Goal: Contribute content

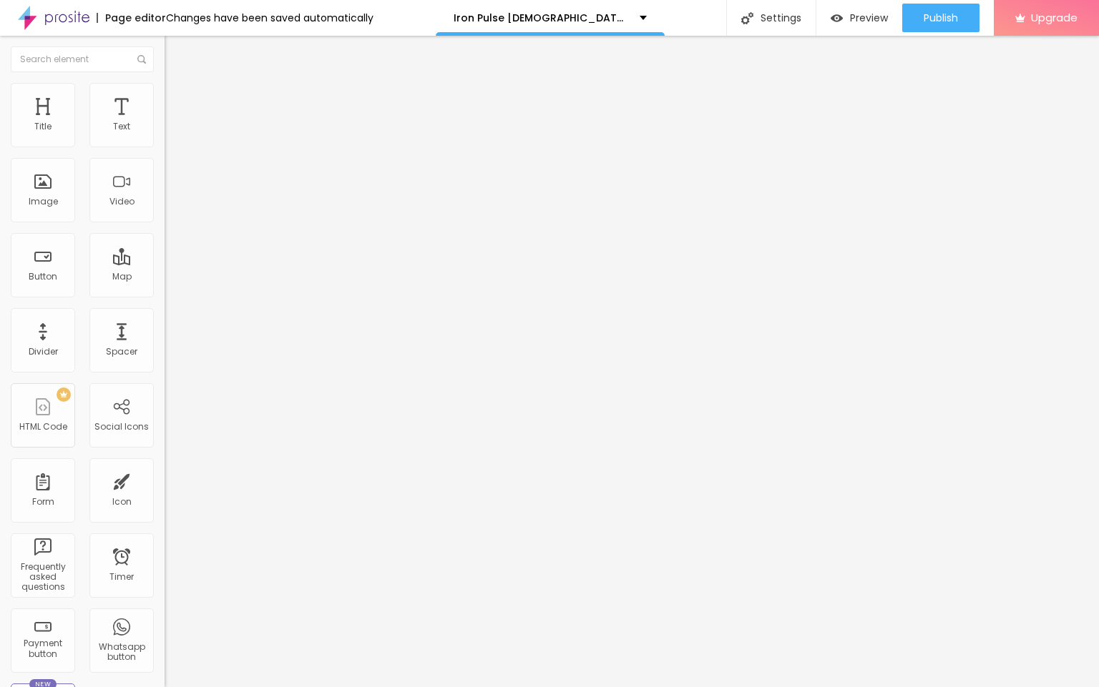
click at [165, 134] on input "entre em contato" at bounding box center [251, 127] width 172 height 14
paste input "In [DATE] fast-paced world, men are increasingly seeking solutions to improve v…"
click at [165, 285] on div "URL https://" at bounding box center [247, 289] width 165 height 35
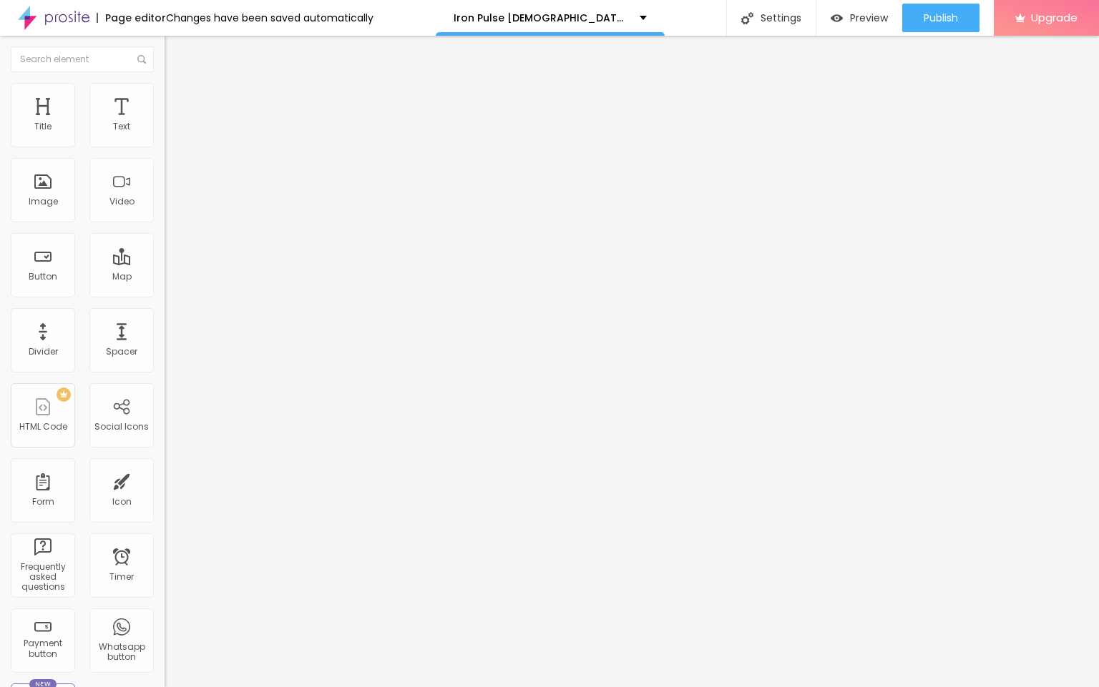
click at [165, 292] on input "https://" at bounding box center [251, 287] width 172 height 14
click at [165, 134] on input "In [DATE] fast-paced world, men are increasingly seeking solutions to improve v…" at bounding box center [251, 127] width 172 height 14
paste input "👇❗❗𝐒𝐡𝐨𝐩𝐍𝐨𝐰❗❗👇"
type input "👇❗❗𝐒𝐡𝐨𝐩𝐍𝐨𝐰❗❗👇"
click at [165, 307] on div "URL https://" at bounding box center [247, 289] width 165 height 35
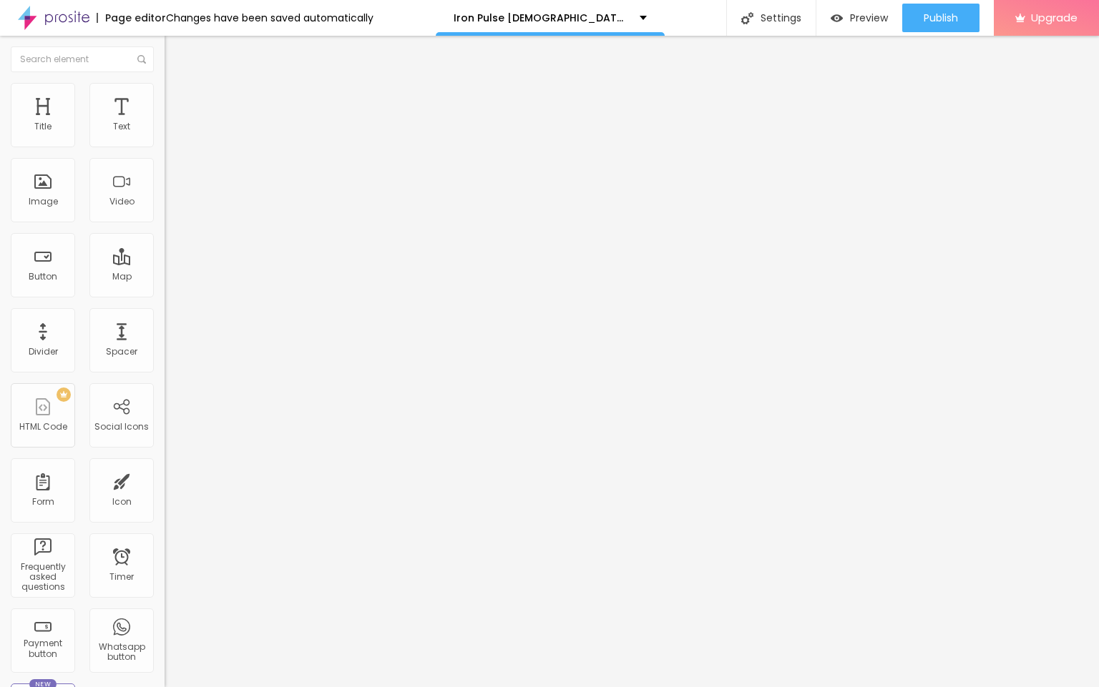
click at [165, 295] on input "https://" at bounding box center [251, 287] width 172 height 14
paste input "[DOMAIN_NAME][URL]"
type input "[URL][DOMAIN_NAME]"
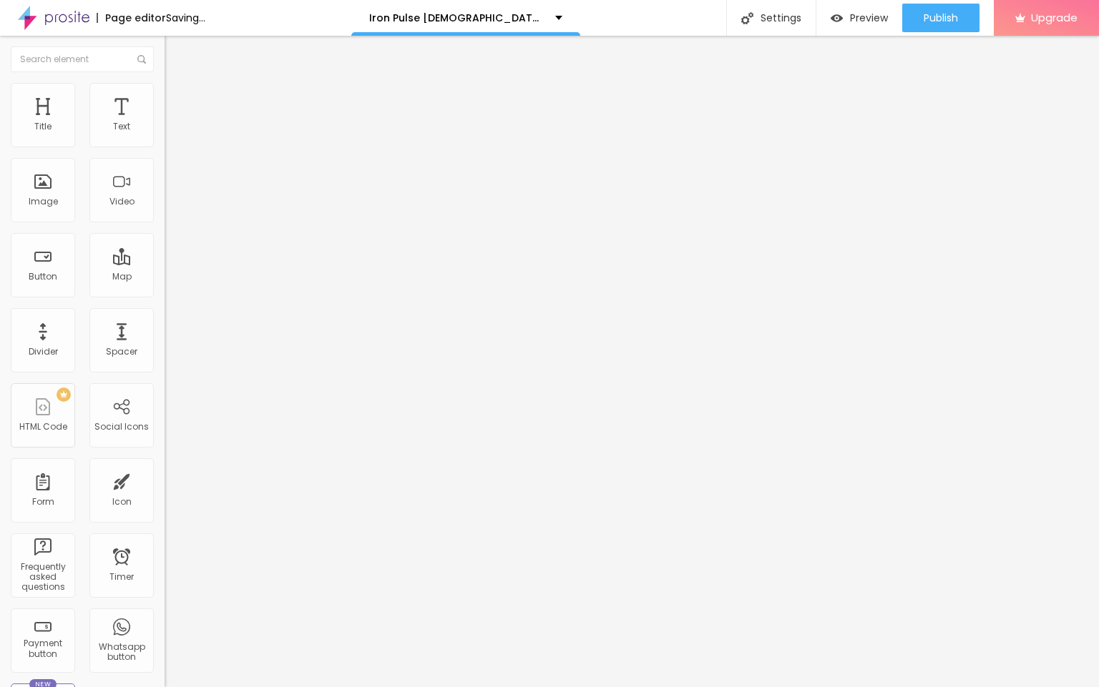
click at [165, 123] on span "Change image" at bounding box center [203, 117] width 77 height 12
drag, startPoint x: 86, startPoint y: 368, endPoint x: 41, endPoint y: 406, distance: 59.4
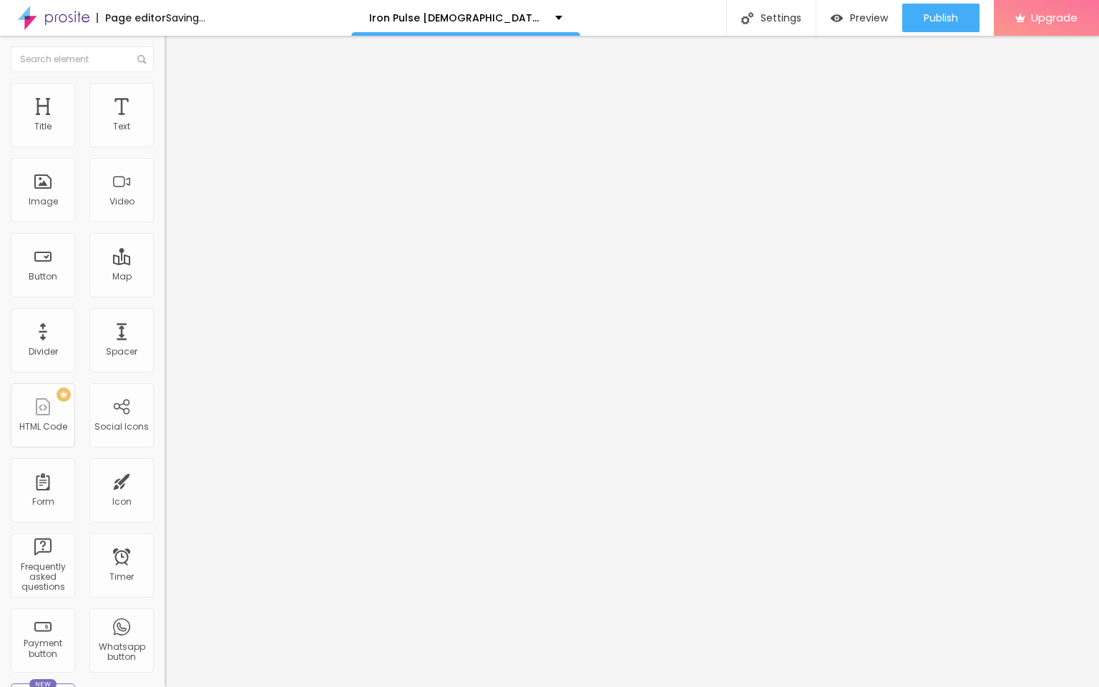
click at [165, 279] on div "URL" at bounding box center [247, 274] width 165 height 9
click at [165, 293] on input "https://" at bounding box center [251, 286] width 172 height 14
paste input "[DOMAIN_NAME][URL]"
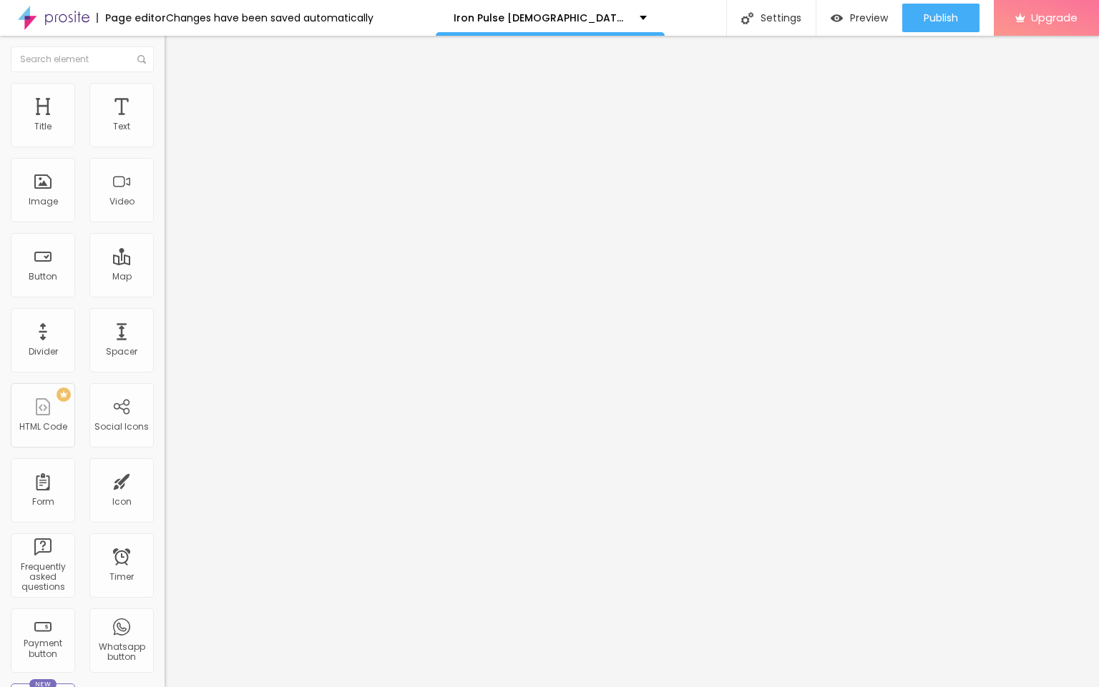
type input "[URL][DOMAIN_NAME]"
click at [944, 19] on span "Publish" at bounding box center [941, 17] width 34 height 11
click at [69, 16] on img at bounding box center [54, 18] width 72 height 36
